Goal: Information Seeking & Learning: Learn about a topic

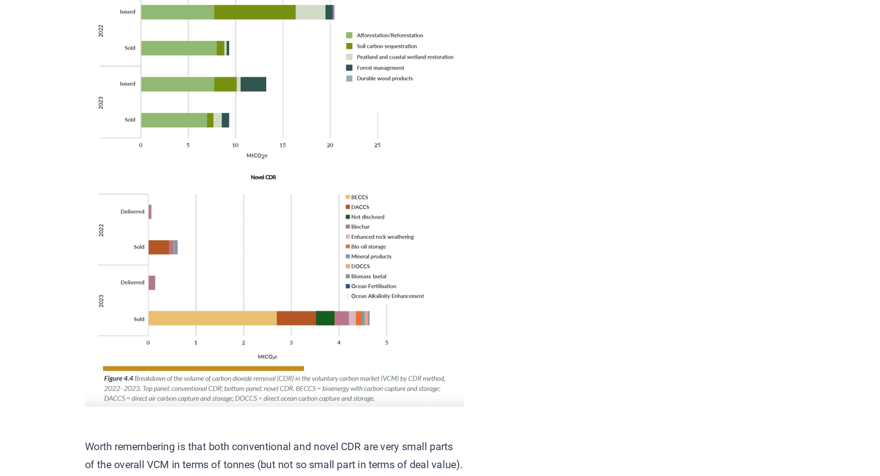
scroll to position [936, 0]
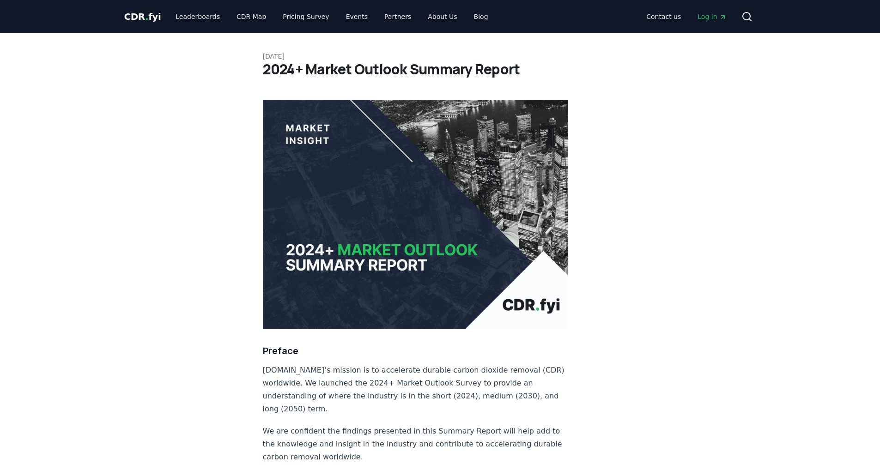
scroll to position [5613, 0]
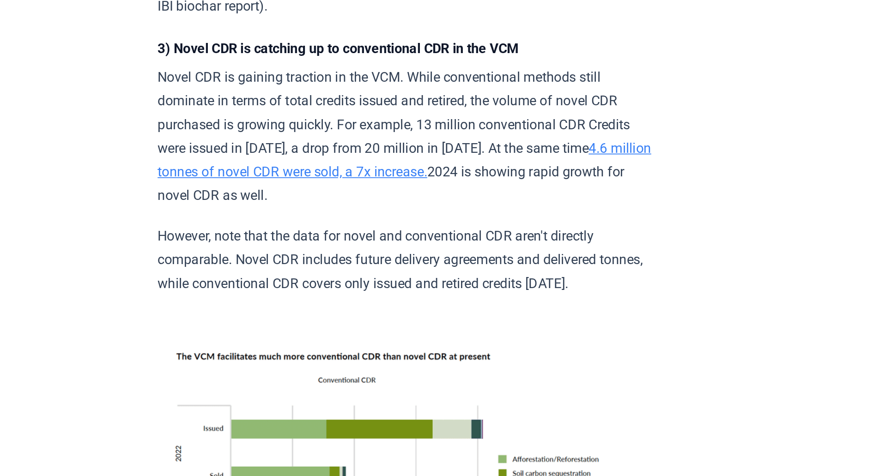
scroll to position [821, 0]
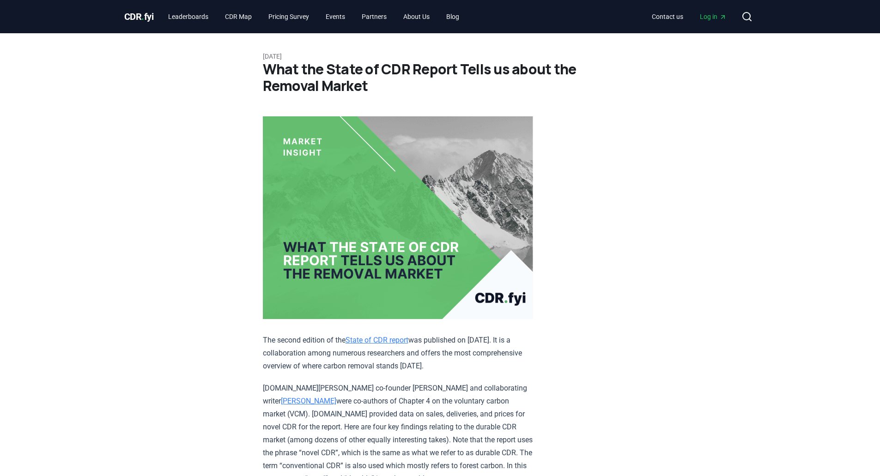
scroll to position [936, 0]
